Goal: Find specific page/section: Find specific page/section

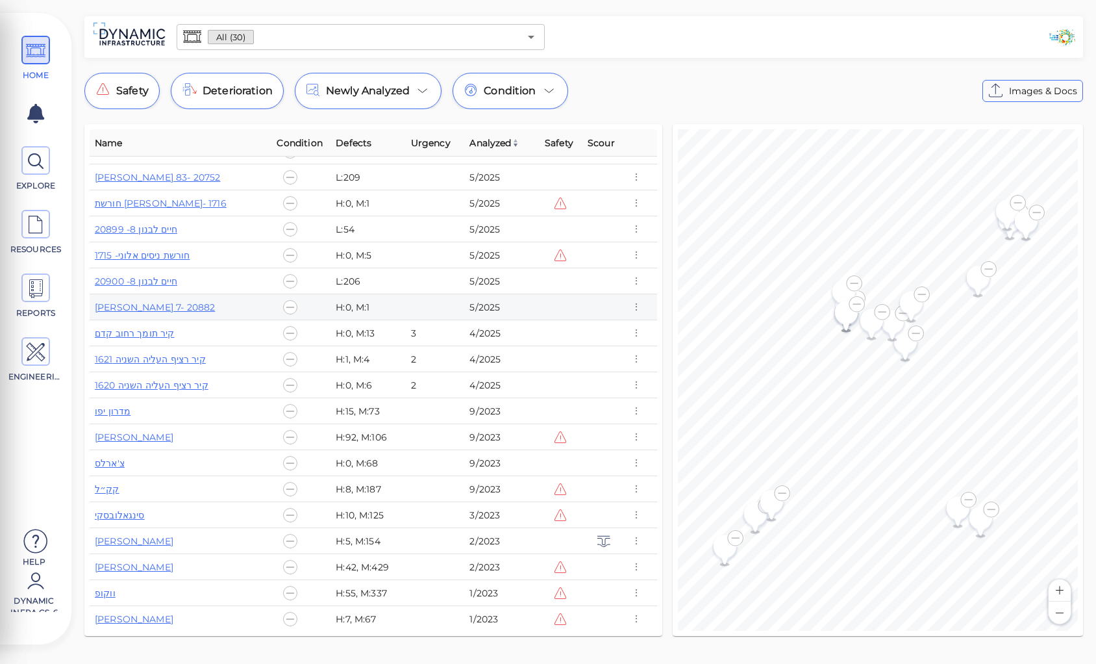
scroll to position [96, 0]
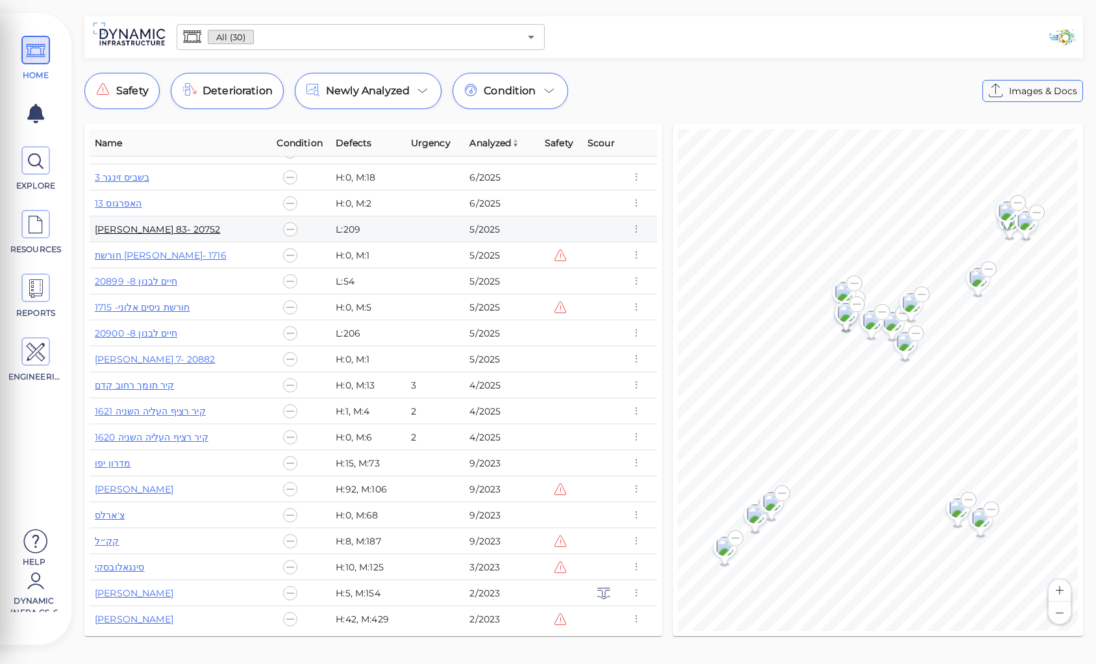
click at [156, 229] on link "מאיר פינשטיין 83- 20752" at bounding box center [157, 229] width 125 height 12
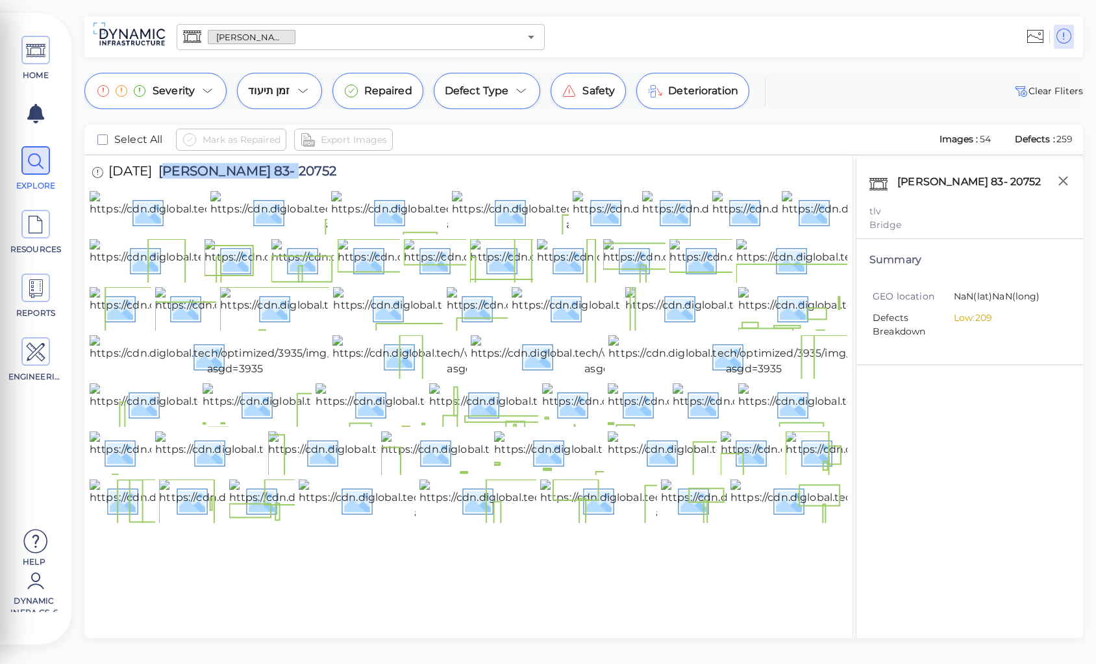
drag, startPoint x: 181, startPoint y: 171, endPoint x: 314, endPoint y: 174, distance: 133.8
click at [314, 174] on span "מאיר פינשטיין 83- 20752" at bounding box center [244, 173] width 184 height 18
click at [351, 170] on div "28/5/2025 מאיר פינשטיין 83- 20752" at bounding box center [469, 173] width 758 height 36
click at [243, 169] on span "מאיר פינשטיין 83- 20752" at bounding box center [244, 173] width 184 height 18
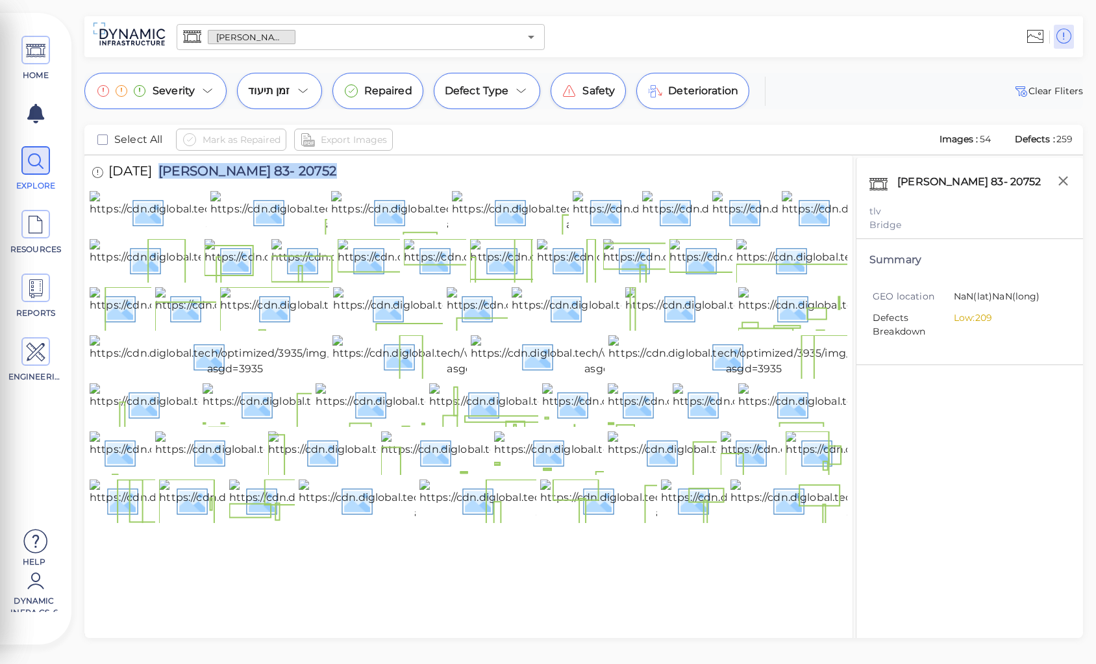
click at [243, 169] on span "מאיר פינשטיין 83- 20752" at bounding box center [244, 173] width 184 height 18
copy span "מאיר פינשטיין 83- 20752"
click at [164, 231] on img at bounding box center [234, 212] width 288 height 42
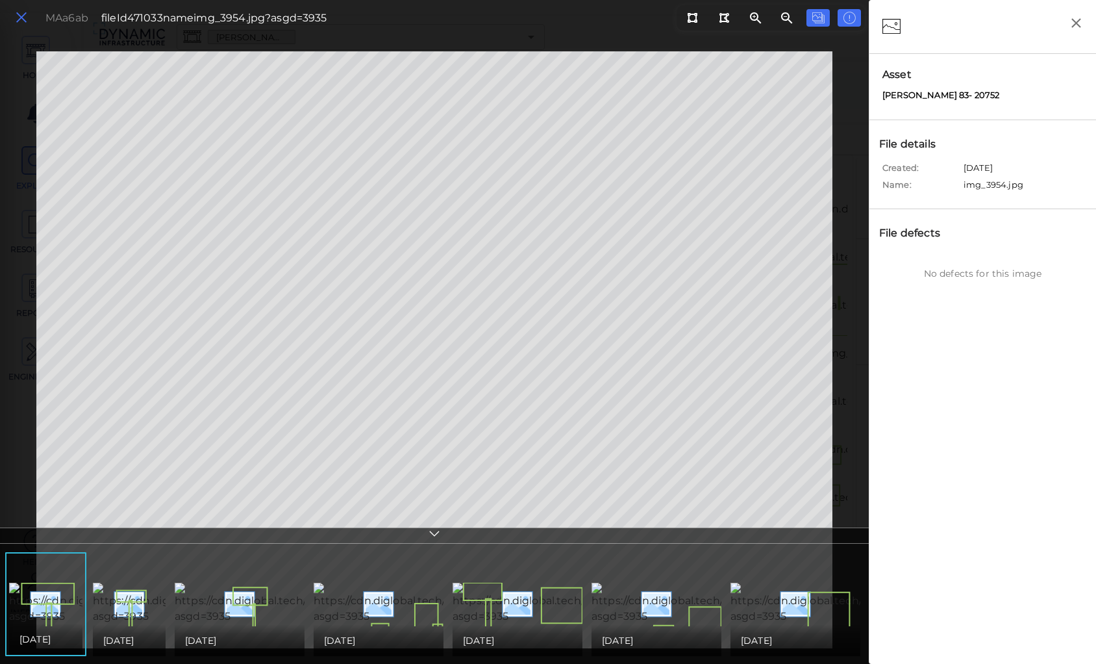
click at [21, 16] on icon at bounding box center [21, 18] width 14 height 18
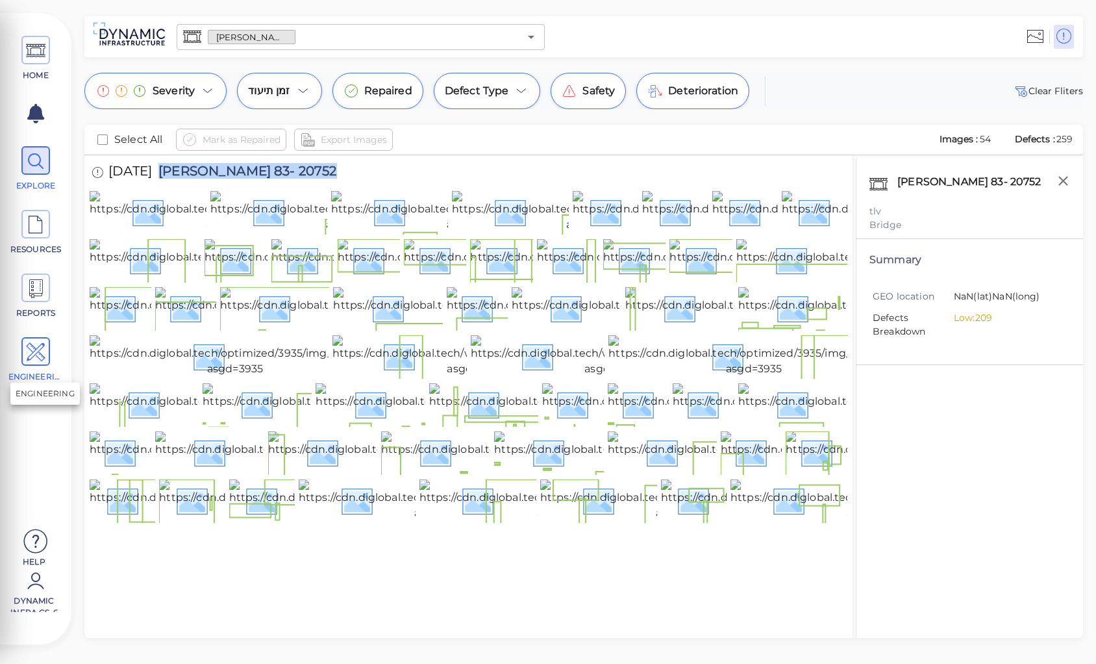
click at [35, 351] on icon at bounding box center [35, 352] width 19 height 29
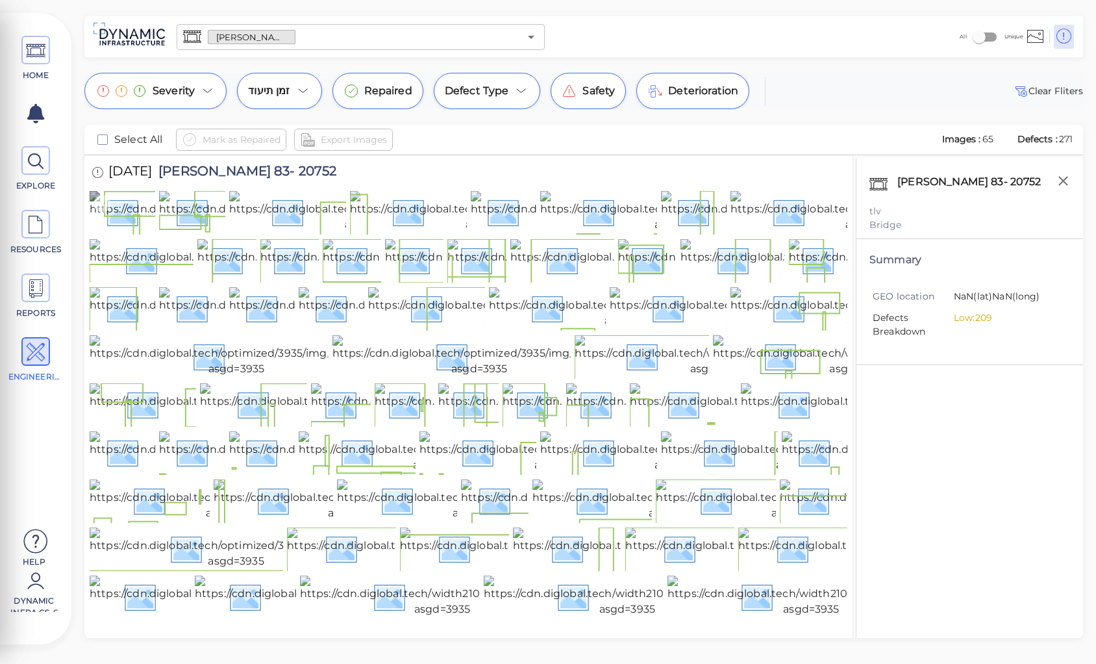
click at [127, 232] on img at bounding box center [233, 212] width 286 height 42
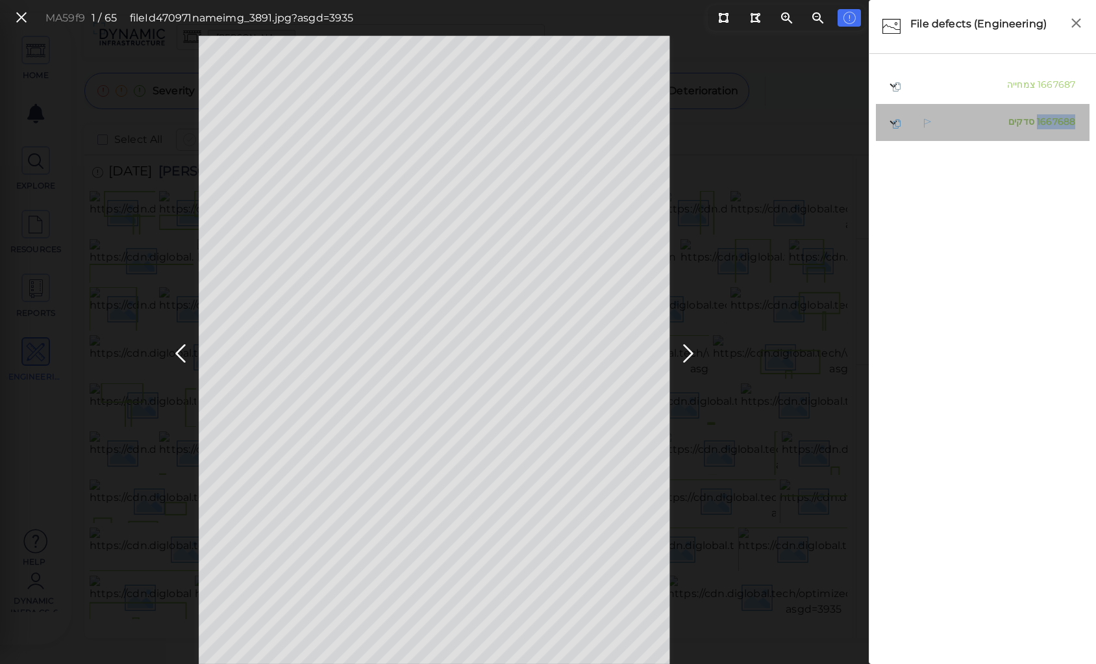
click at [1037, 127] on span "1667688" at bounding box center [1056, 122] width 38 height 12
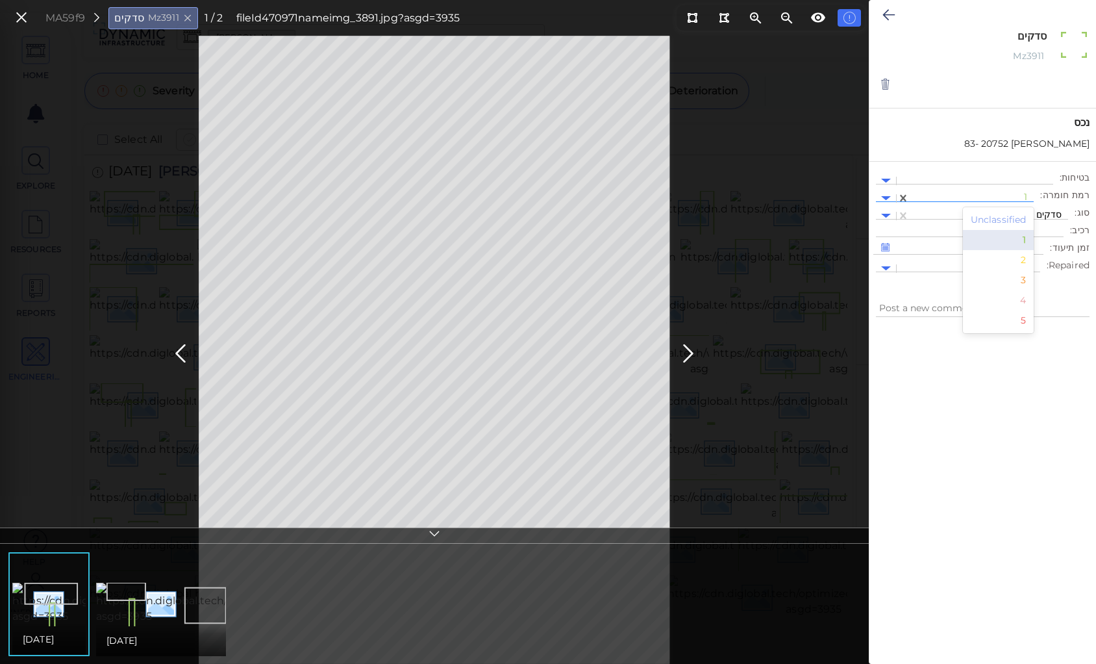
click at [974, 195] on div at bounding box center [971, 199] width 111 height 14
click at [1027, 280] on div "3" at bounding box center [998, 280] width 71 height 20
type textarea "x"
